Goal: Find specific page/section: Find specific page/section

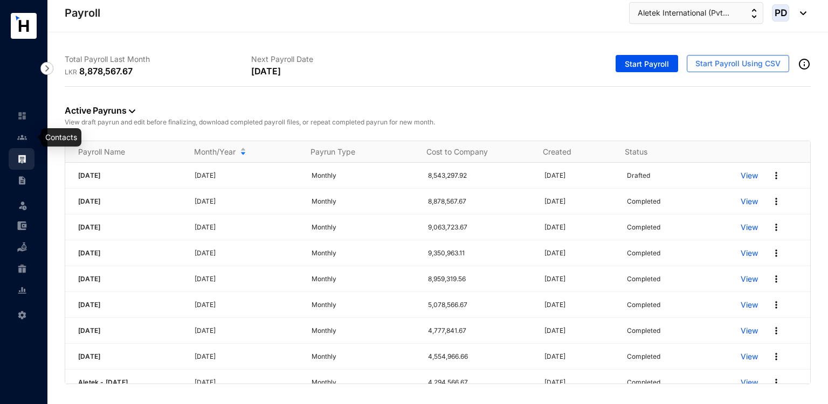
drag, startPoint x: 0, startPoint y: 0, endPoint x: 29, endPoint y: 137, distance: 139.9
click at [29, 137] on link at bounding box center [30, 137] width 27 height 11
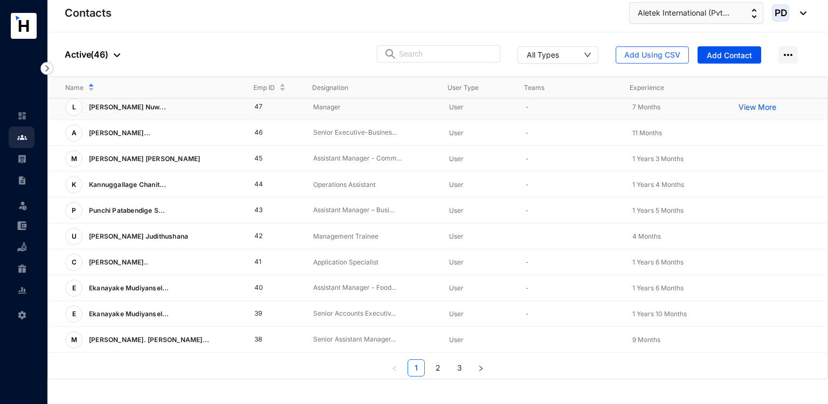
scroll to position [256, 0]
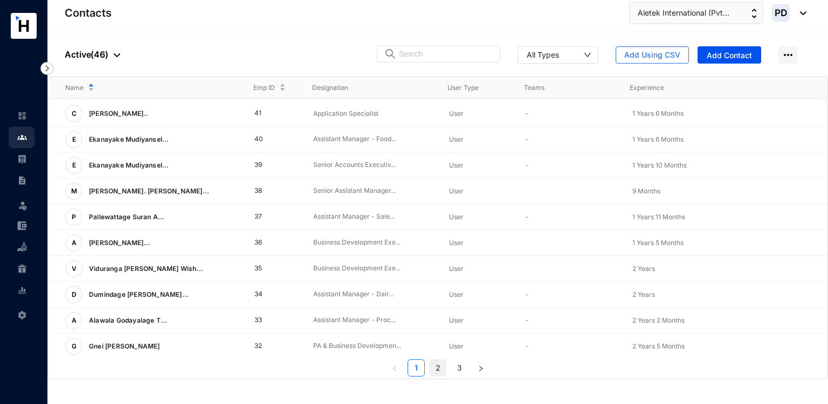
click at [440, 370] on link "2" at bounding box center [437, 368] width 16 height 16
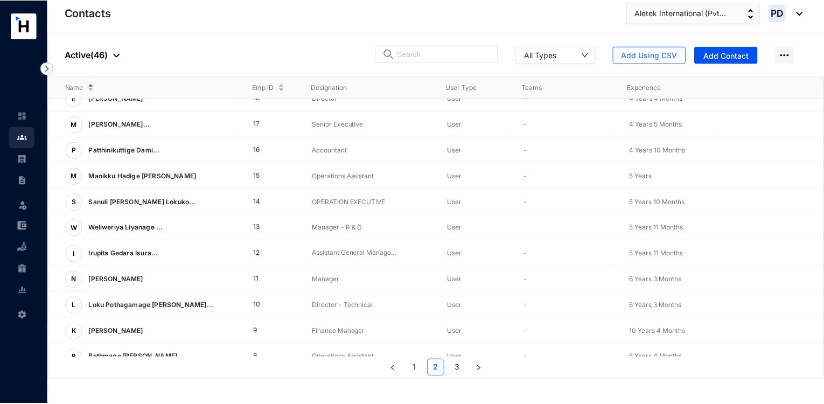
scroll to position [168, 0]
click at [250, 121] on td "17" at bounding box center [266, 125] width 59 height 26
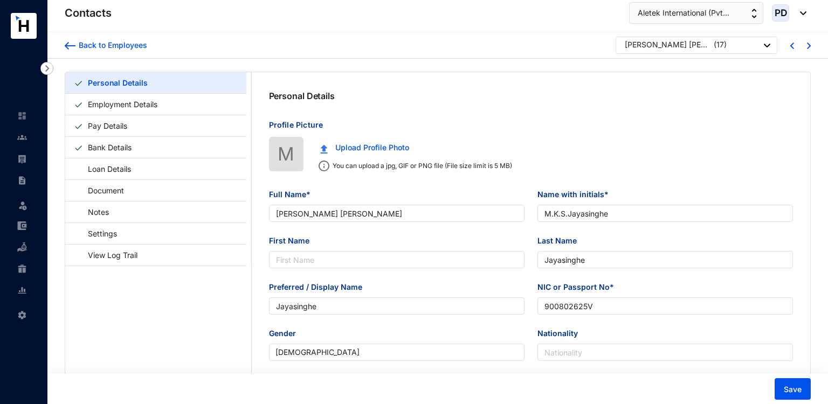
type input "[DATE]"
click at [115, 125] on link "Pay Details" at bounding box center [108, 126] width 48 height 22
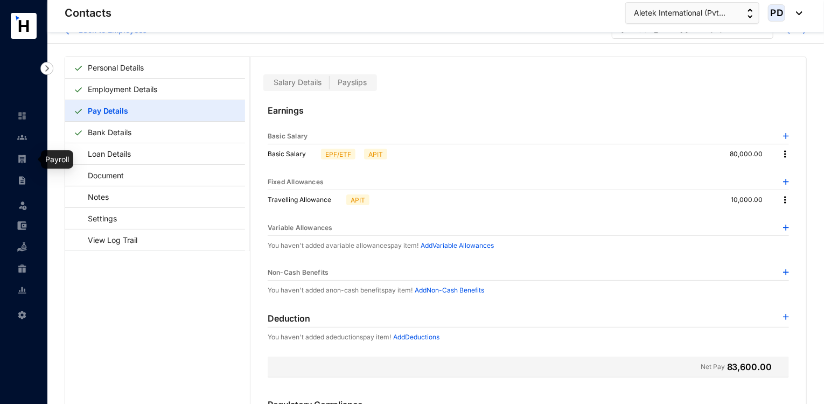
click at [30, 160] on link at bounding box center [30, 159] width 27 height 11
